Goal: Find specific page/section

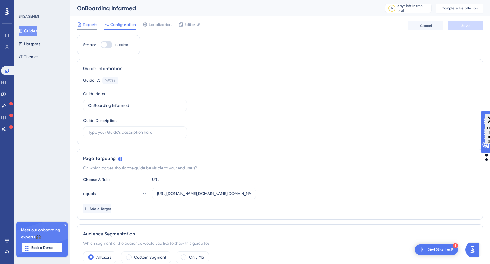
click at [88, 27] on span "Reports" at bounding box center [90, 24] width 15 height 7
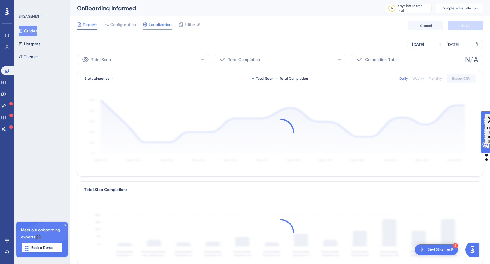
click at [156, 26] on span "Localization" at bounding box center [160, 24] width 23 height 7
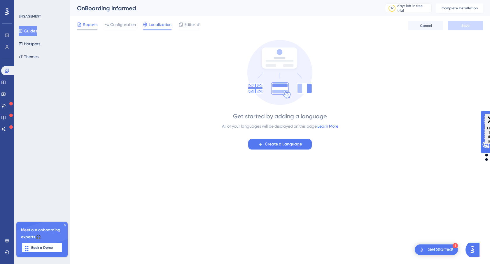
click at [96, 26] on span "Reports" at bounding box center [90, 24] width 15 height 7
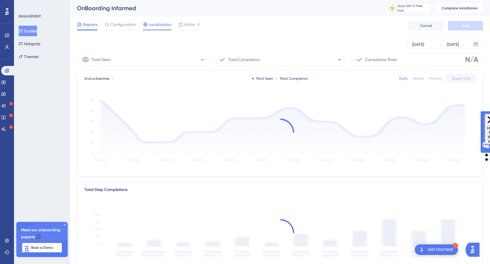
click at [160, 26] on span "Localization" at bounding box center [160, 24] width 23 height 7
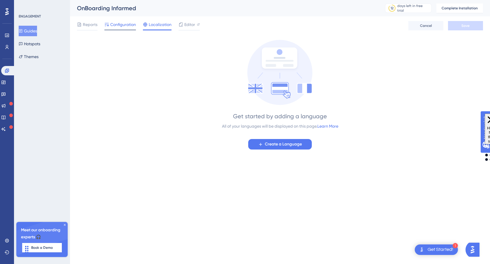
click at [125, 24] on span "Configuration" at bounding box center [123, 24] width 26 height 7
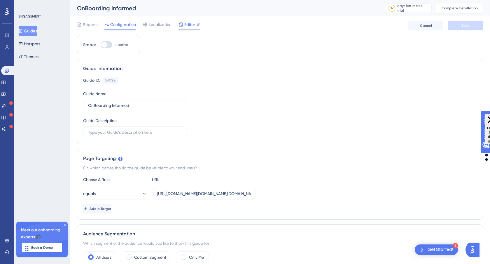
click at [183, 24] on div "Editor" at bounding box center [188, 24] width 21 height 7
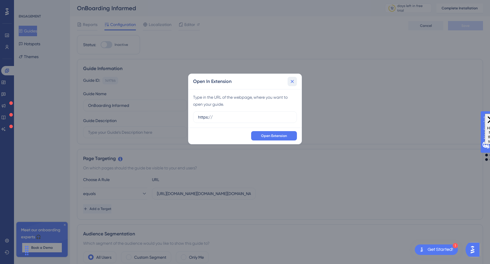
click at [294, 81] on icon at bounding box center [292, 81] width 6 height 6
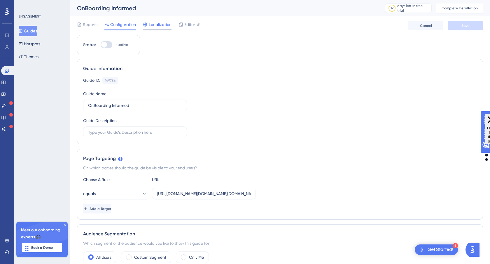
click at [159, 26] on span "Localization" at bounding box center [160, 24] width 23 height 7
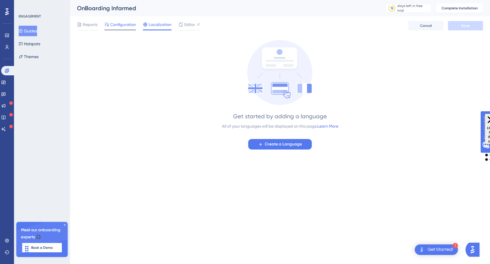
click at [129, 26] on span "Configuration" at bounding box center [123, 24] width 26 height 7
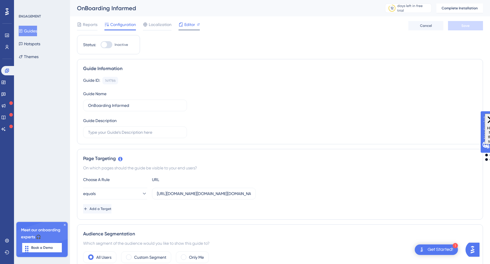
click at [191, 24] on span "Editor" at bounding box center [189, 24] width 11 height 7
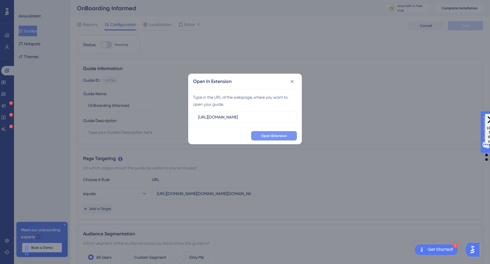
type input "https://academia.infarmed.pt"
click at [273, 134] on span "Open Extension" at bounding box center [274, 135] width 26 height 5
